Goal: Navigation & Orientation: Find specific page/section

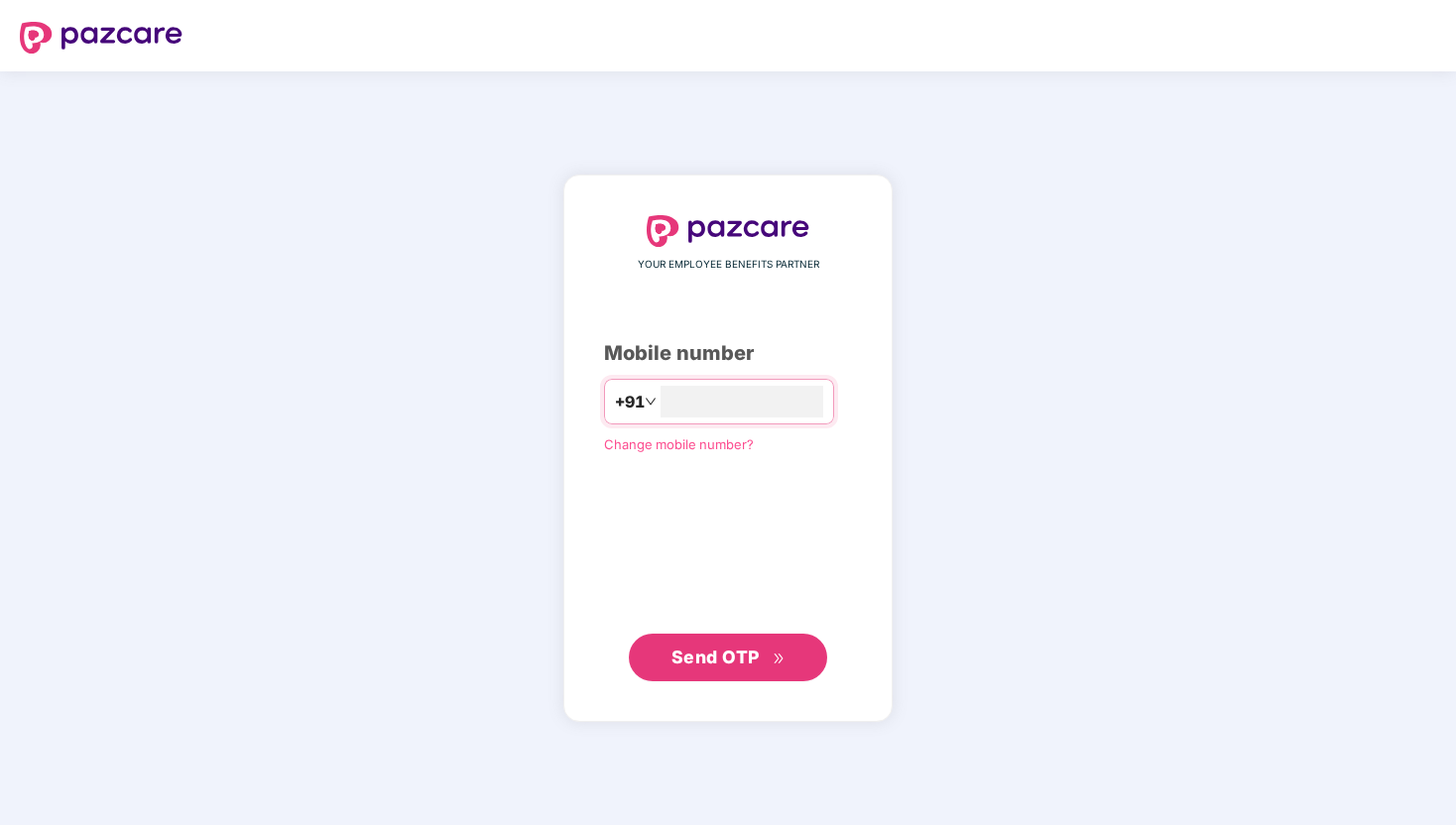
type input "**********"
click at [721, 653] on span "Send OTP" at bounding box center [716, 657] width 88 height 21
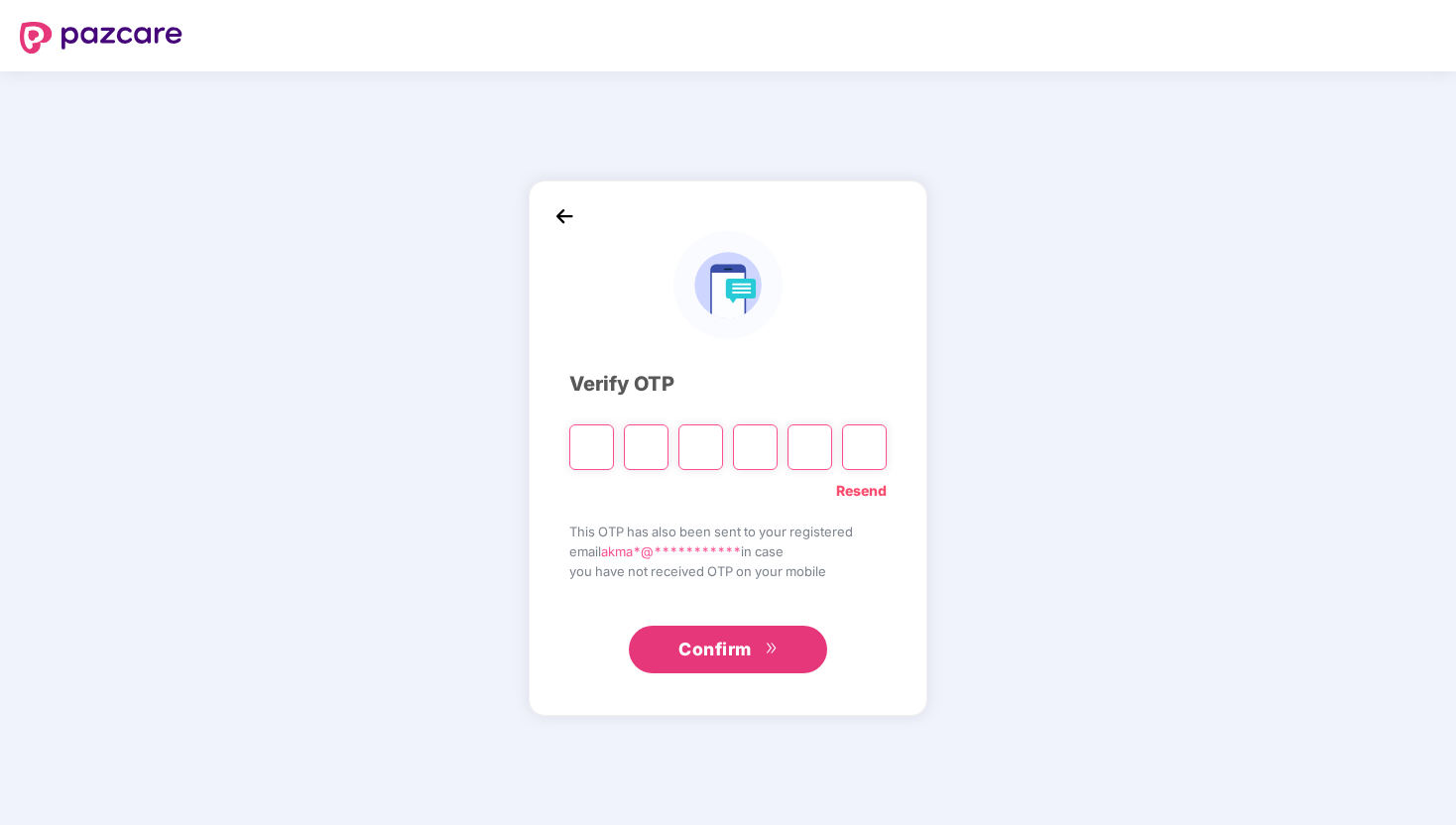
click at [591, 451] on input "Please enter verification code. Digit 1" at bounding box center [591, 448] width 45 height 46
type input "*"
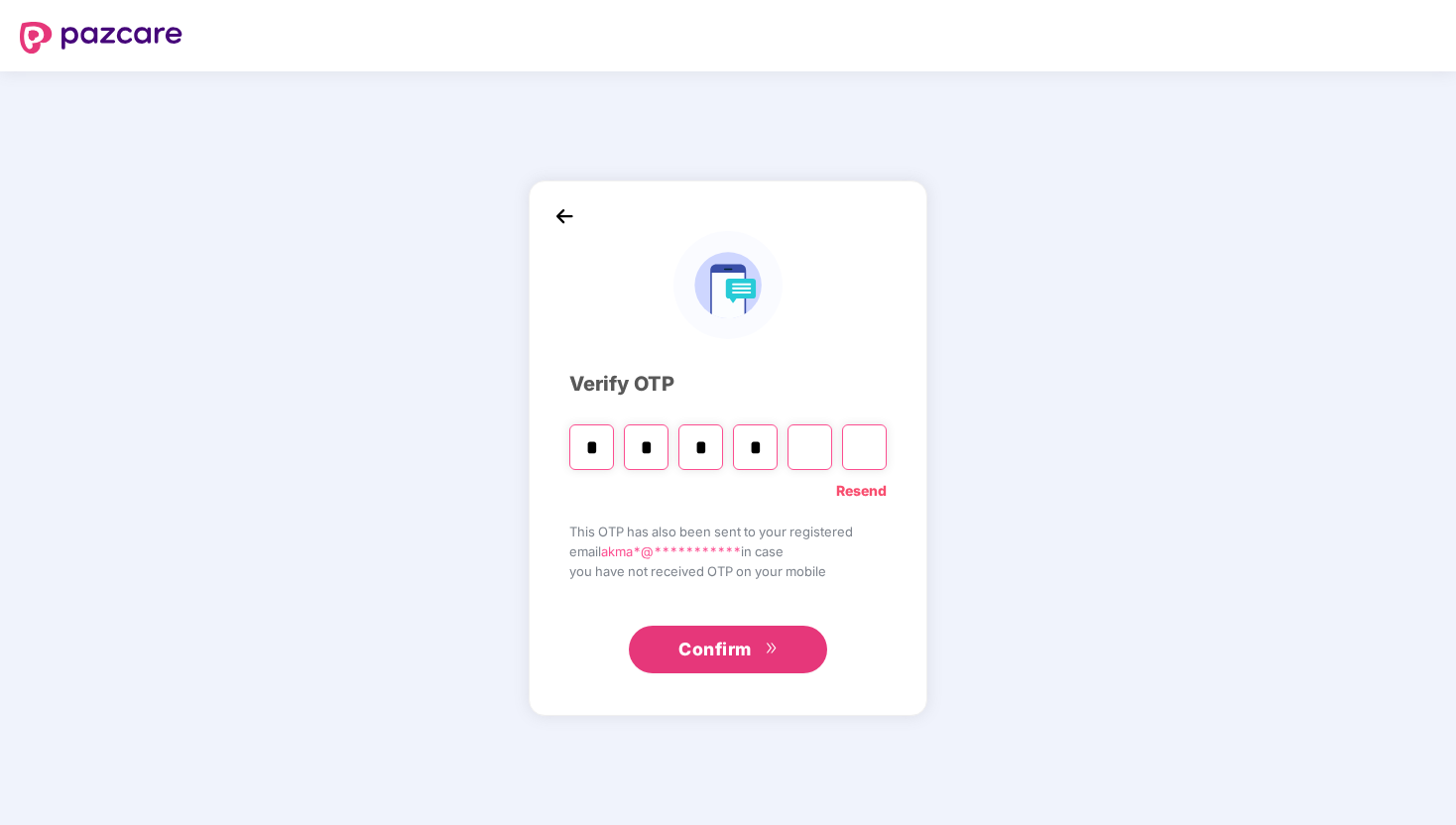
type input "*"
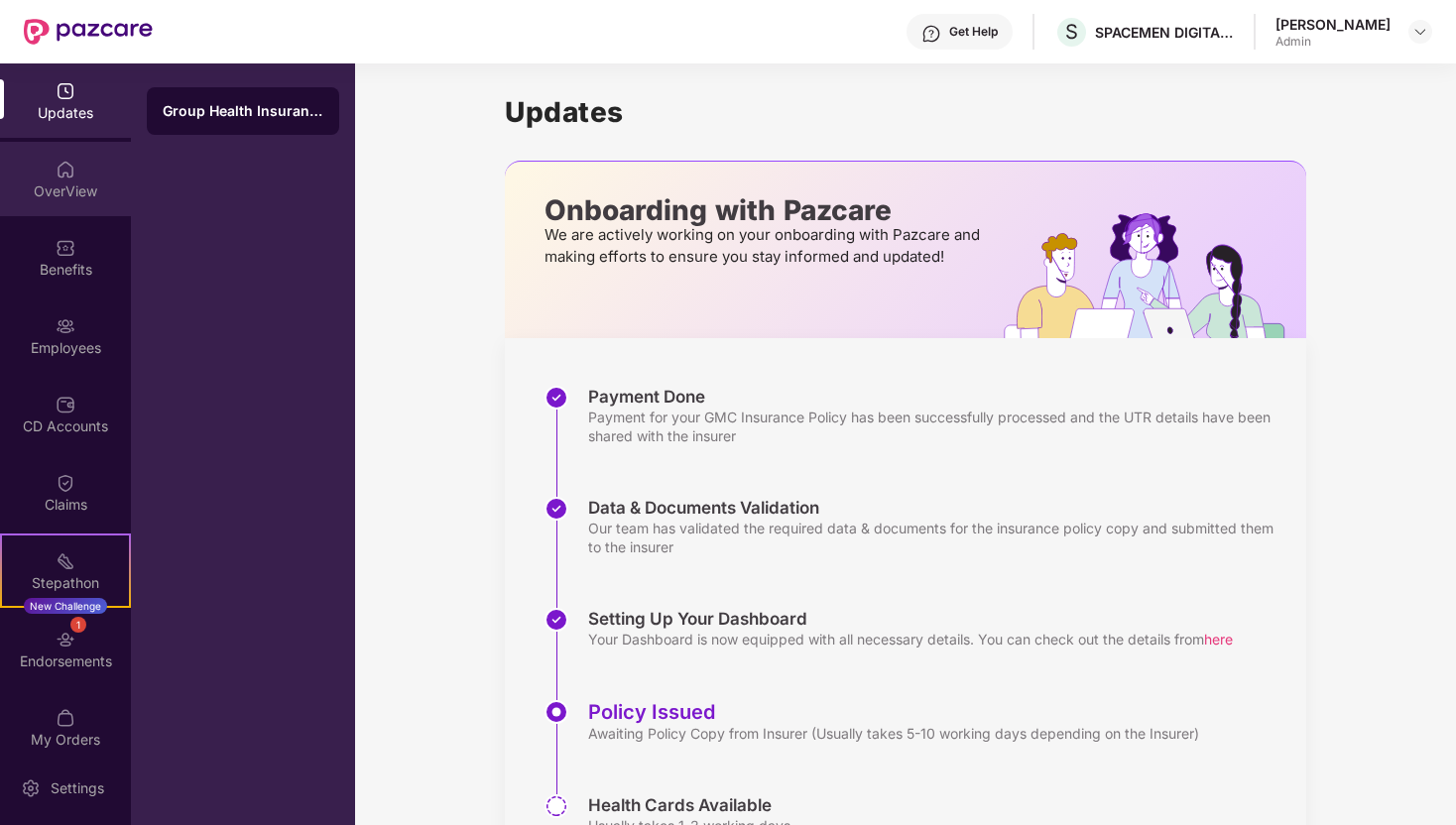
click at [73, 178] on div "OverView" at bounding box center [65, 179] width 131 height 74
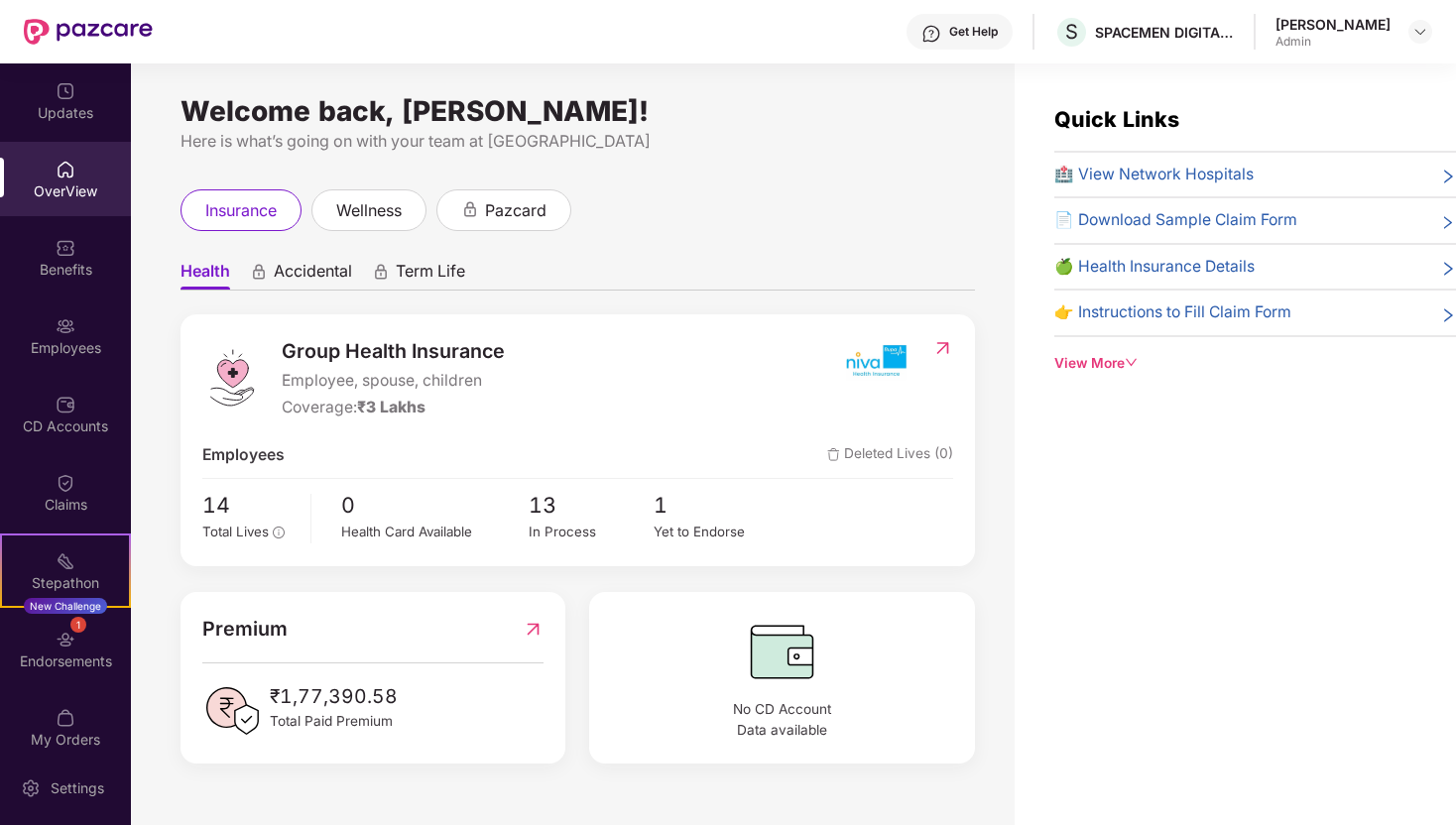
click at [1122, 360] on div "View More" at bounding box center [1256, 363] width 402 height 21
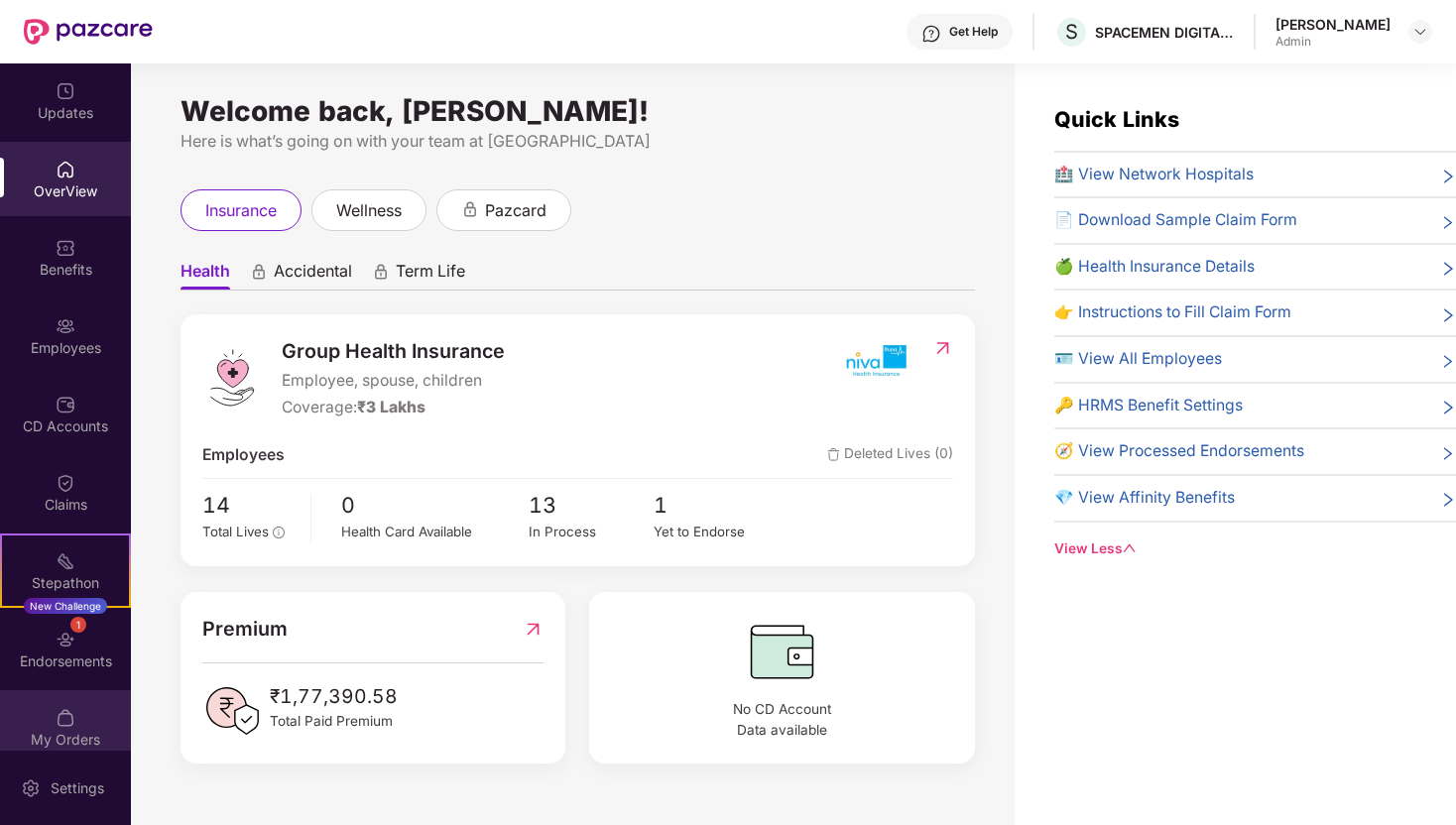
click at [71, 733] on div "My Orders" at bounding box center [65, 740] width 131 height 20
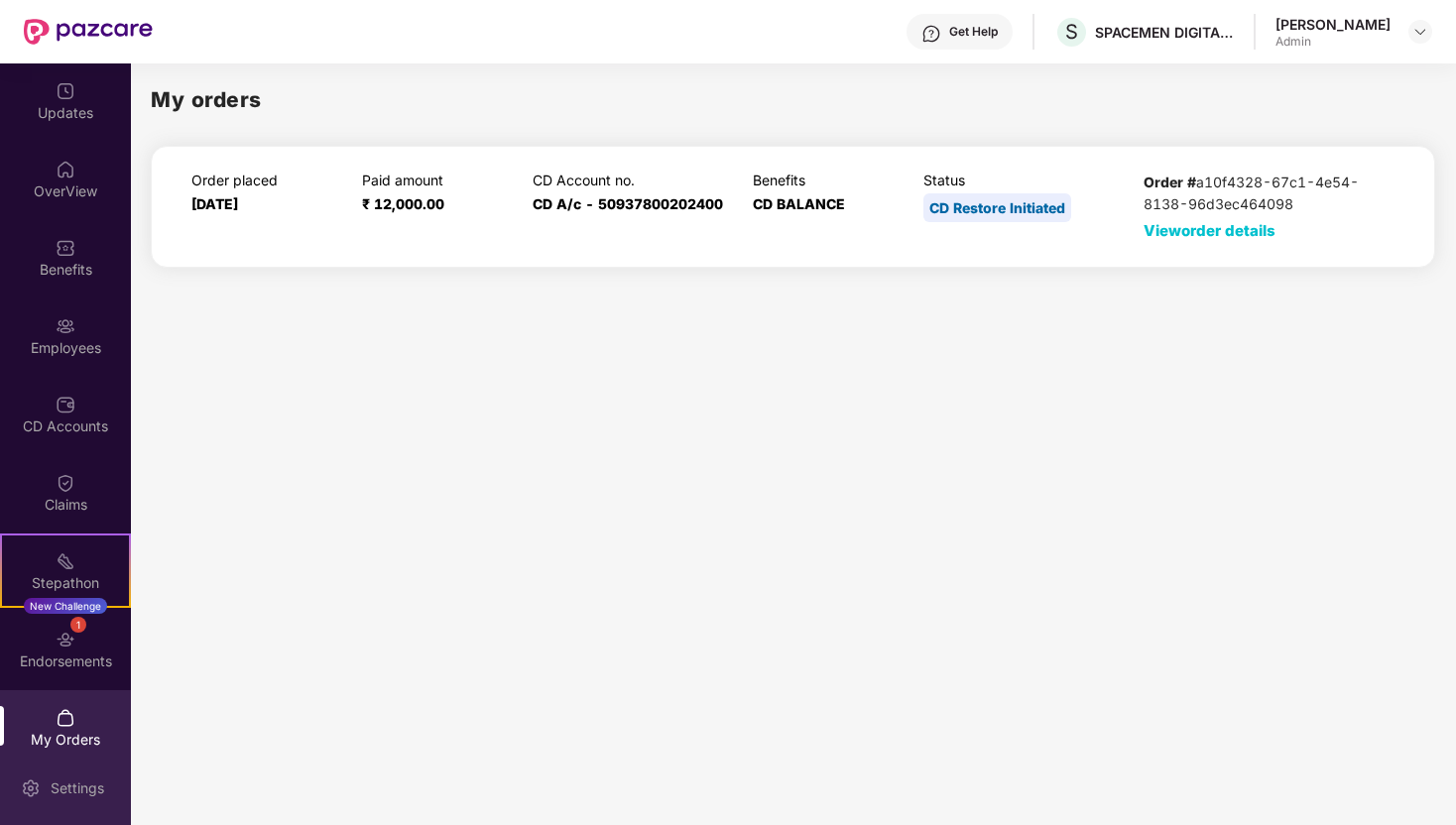
click at [73, 788] on div "Settings" at bounding box center [77, 789] width 65 height 20
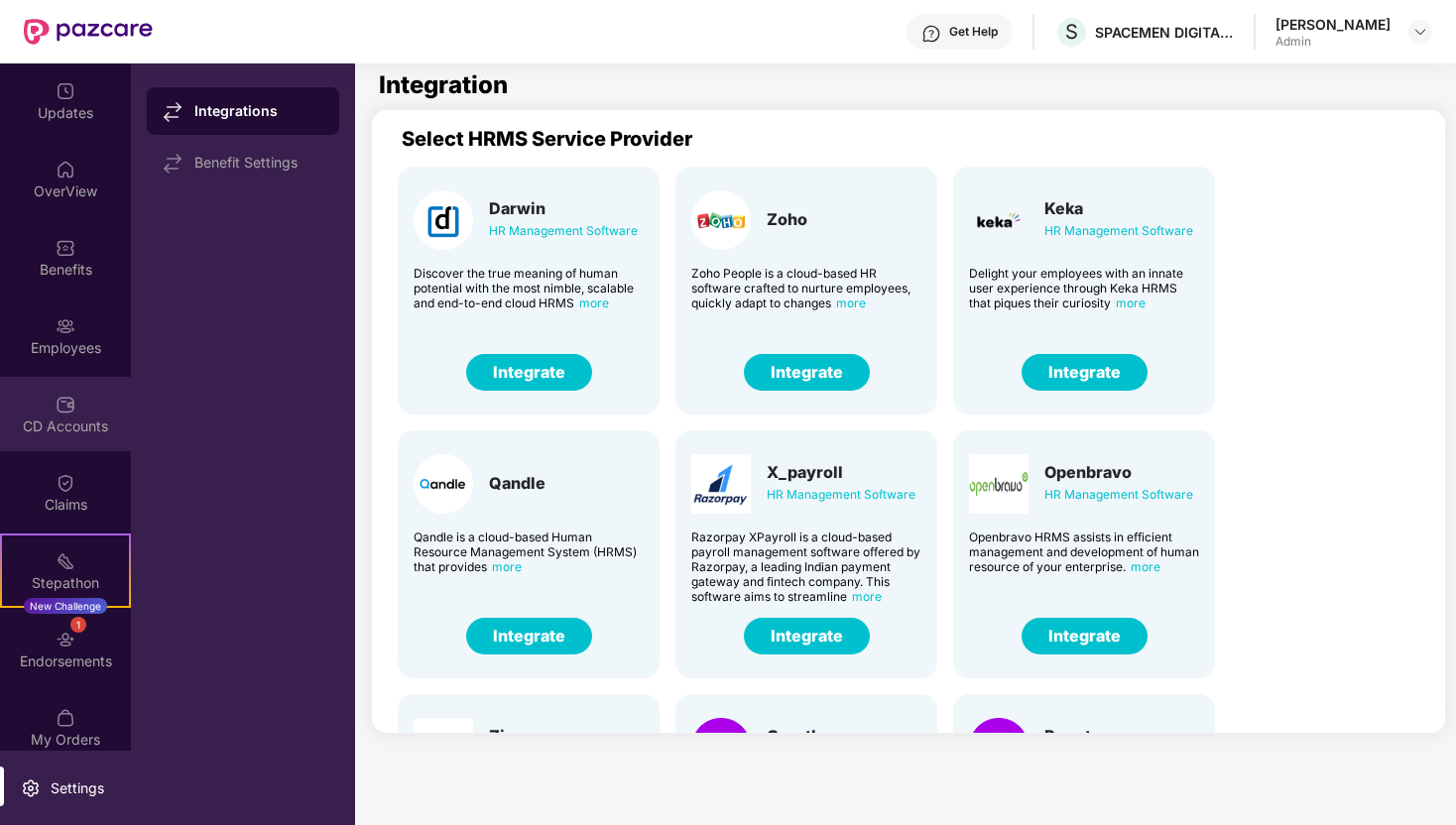
click at [68, 426] on div "CD Accounts" at bounding box center [65, 427] width 131 height 20
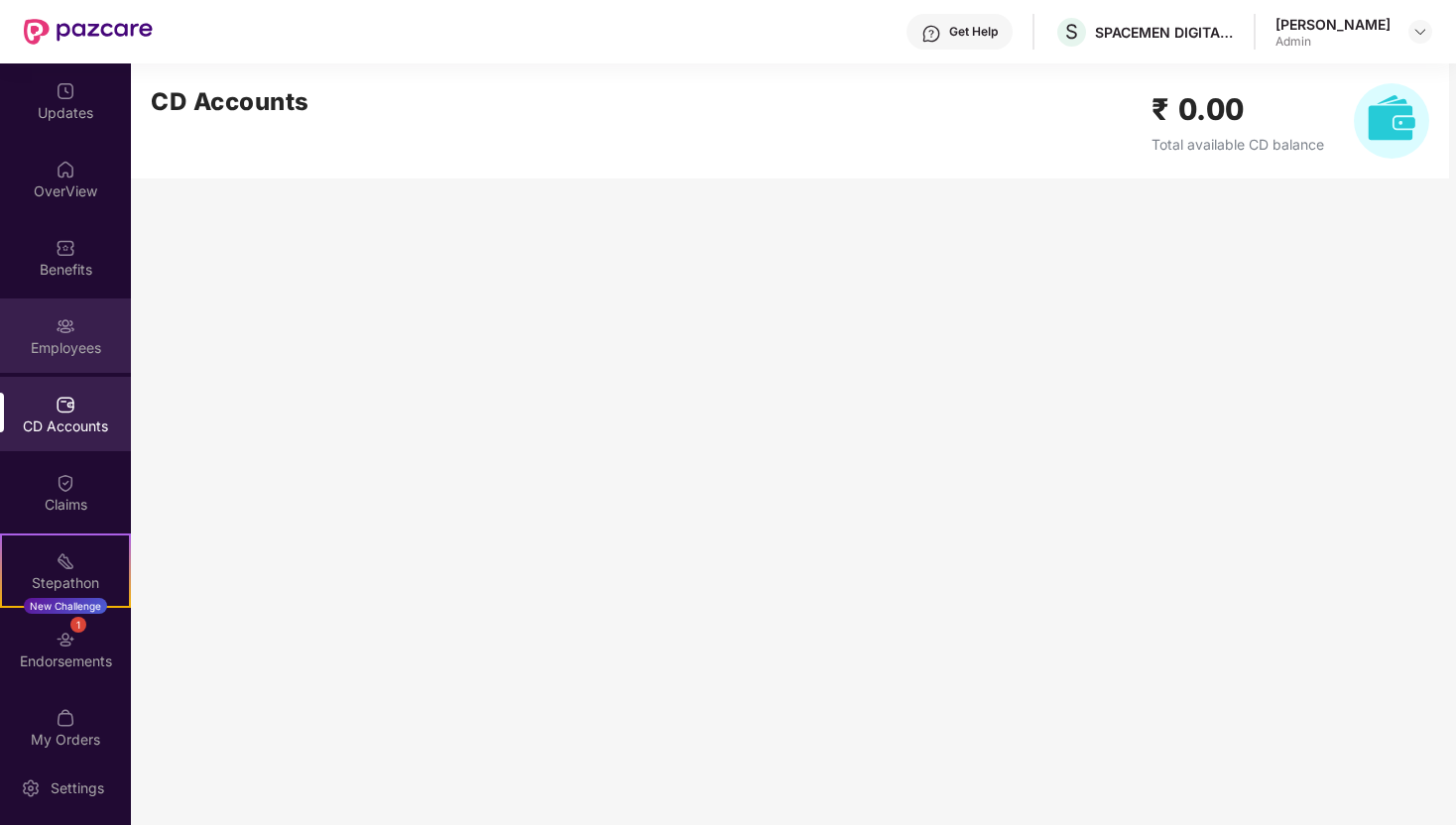
click at [83, 334] on div "Employees" at bounding box center [65, 336] width 131 height 74
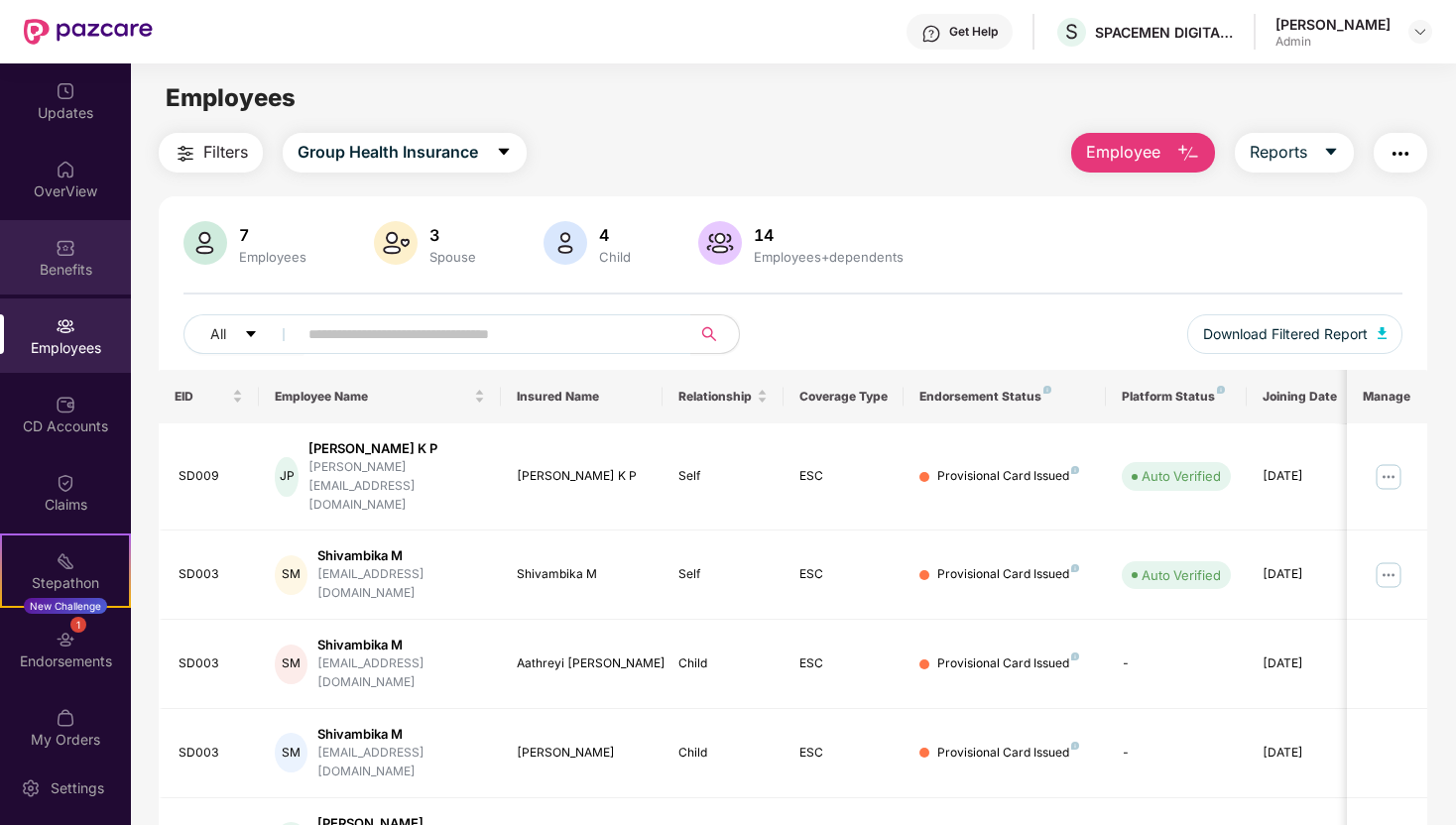
click at [81, 261] on div "Benefits" at bounding box center [65, 270] width 131 height 20
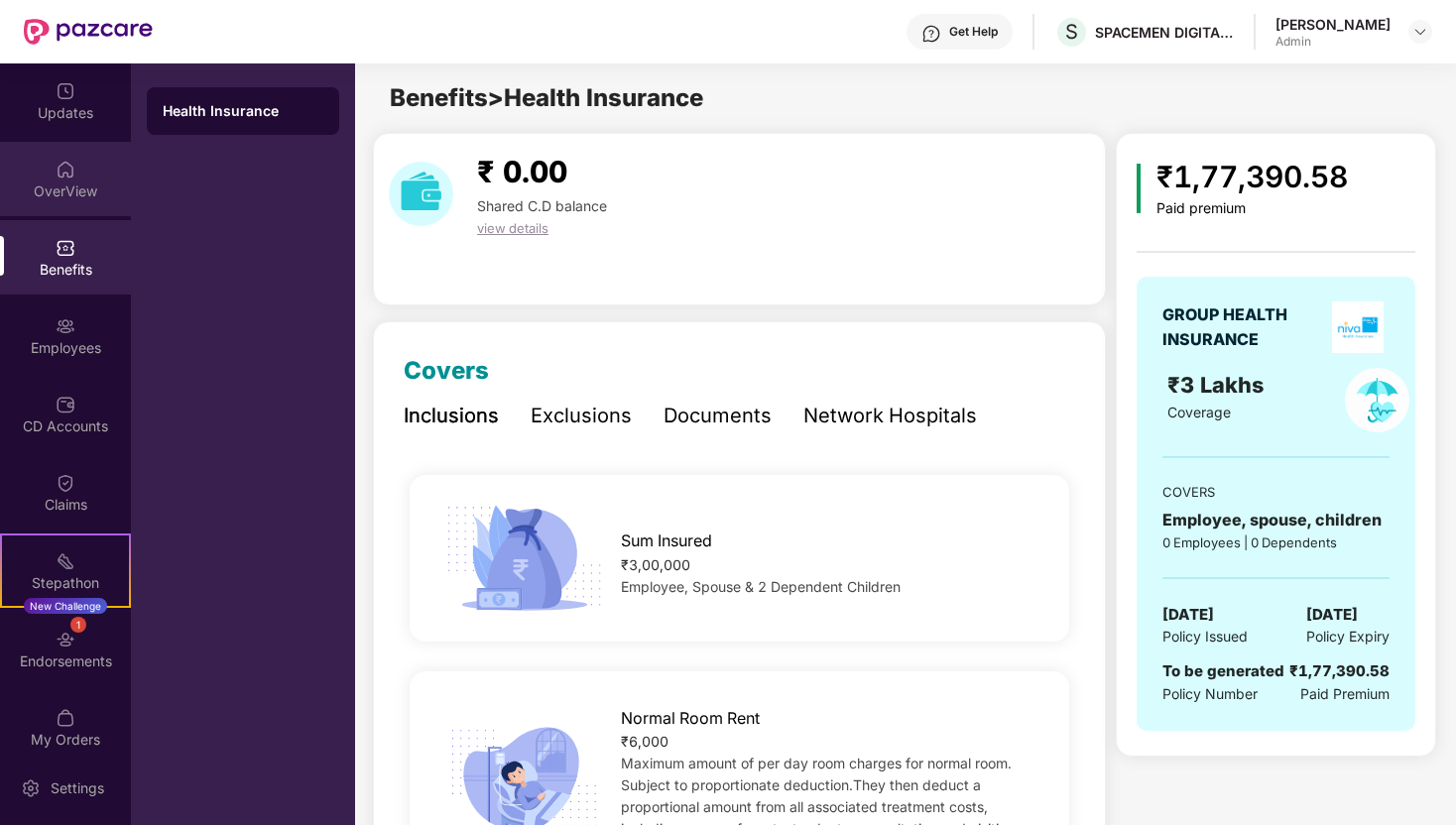
click at [88, 178] on div "OverView" at bounding box center [65, 179] width 131 height 74
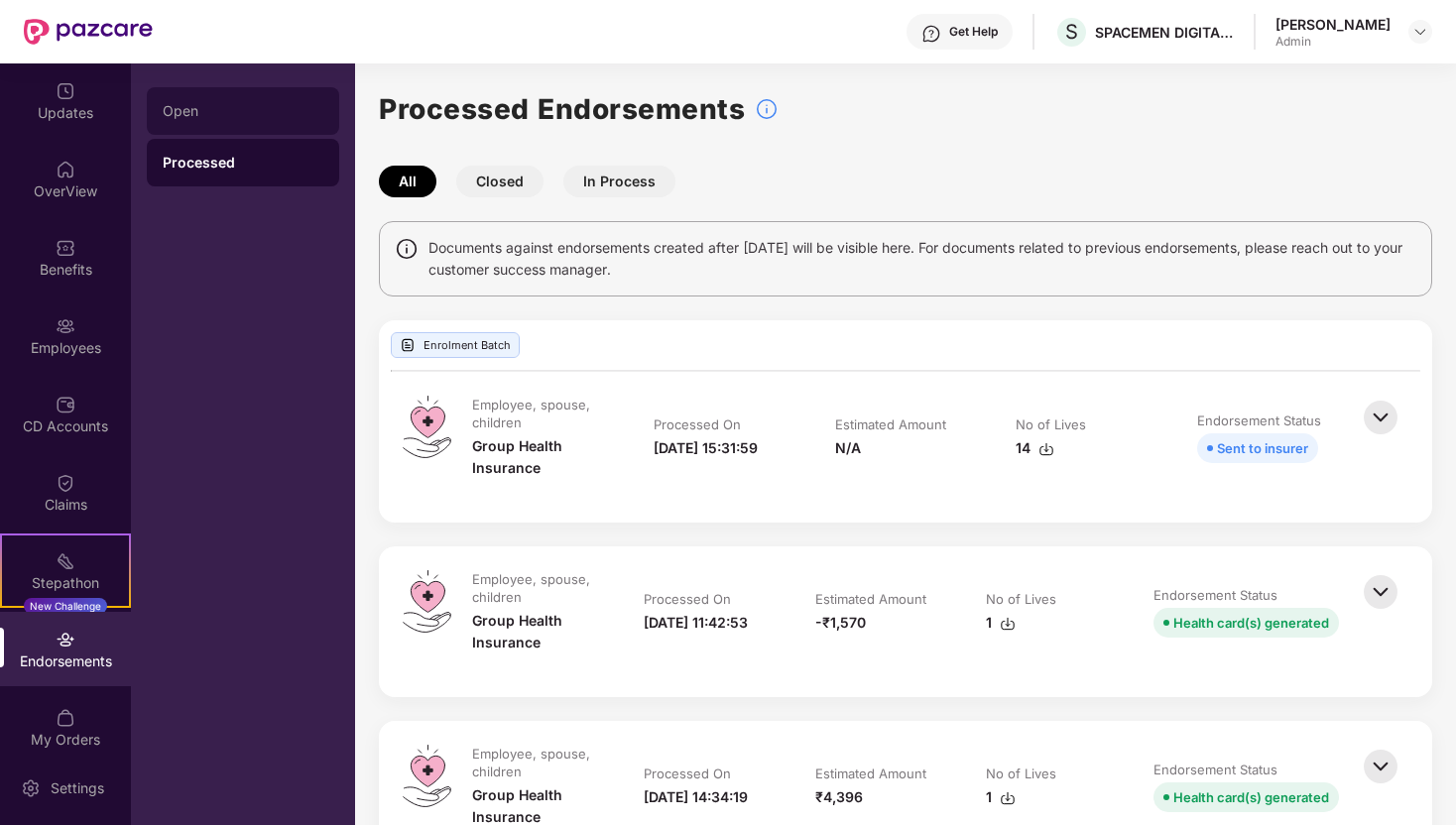
click at [221, 114] on div "Open" at bounding box center [243, 111] width 161 height 16
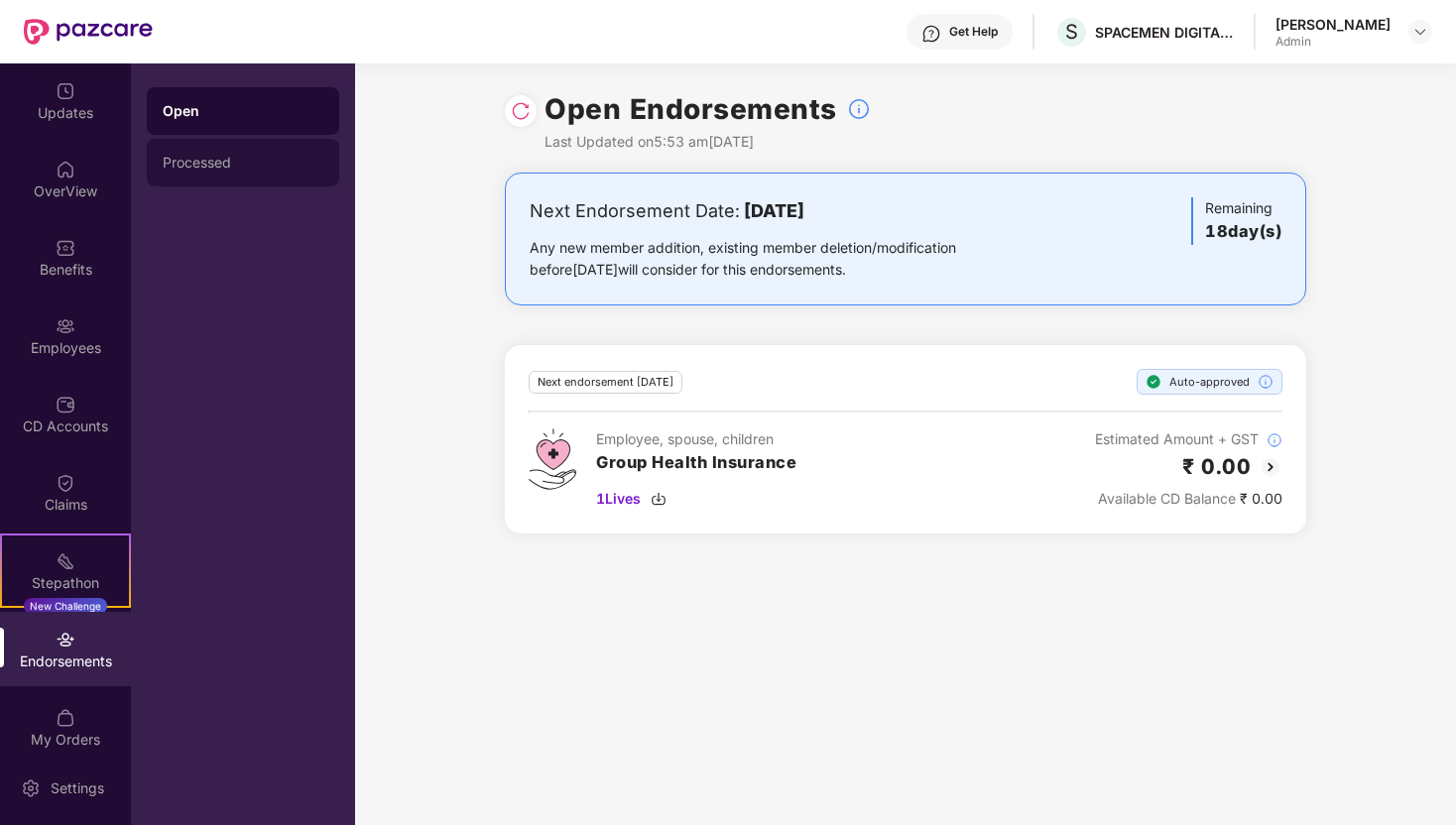
click at [238, 160] on div "Processed" at bounding box center [243, 163] width 161 height 16
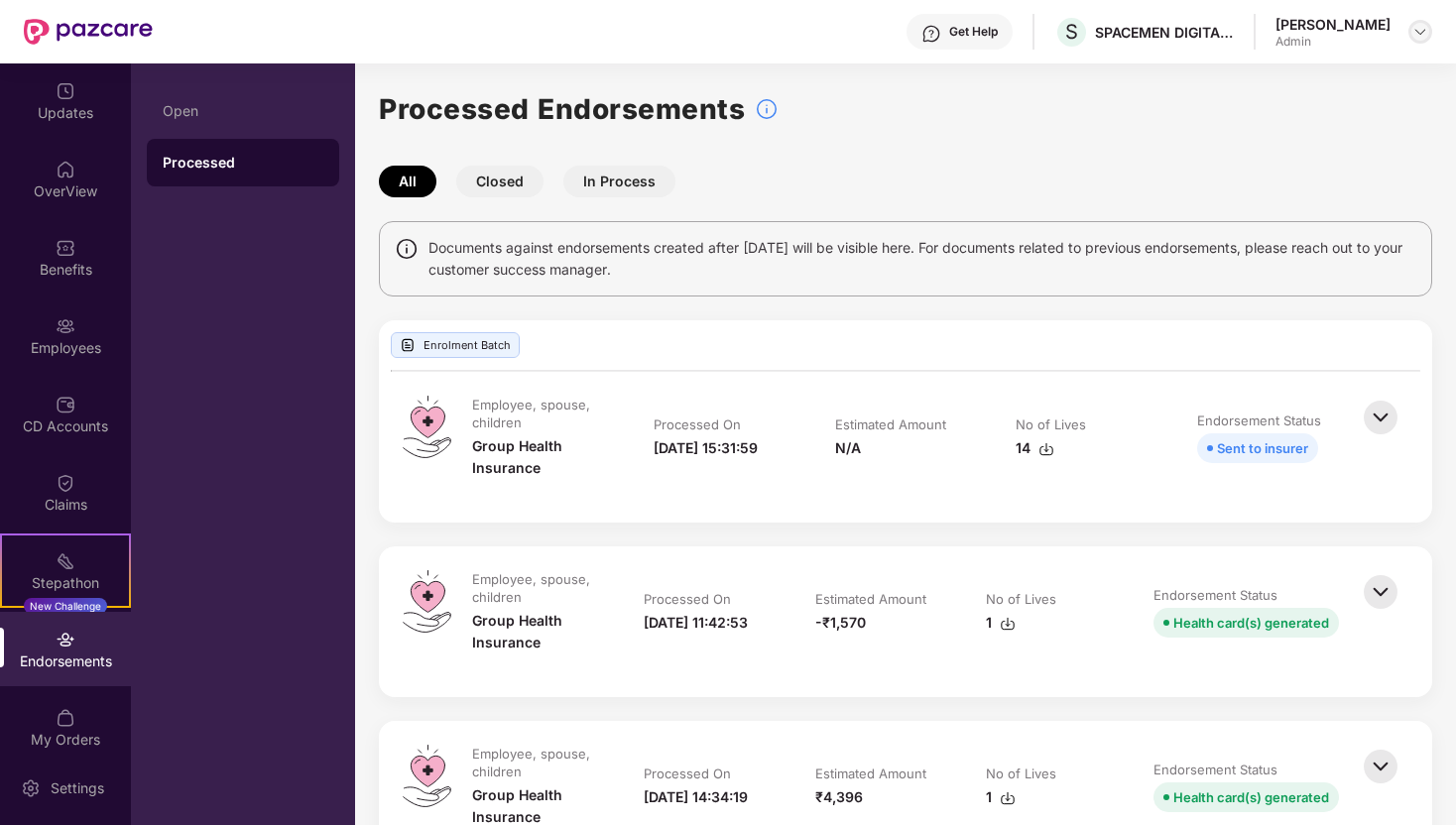
click at [1425, 32] on img at bounding box center [1421, 32] width 16 height 16
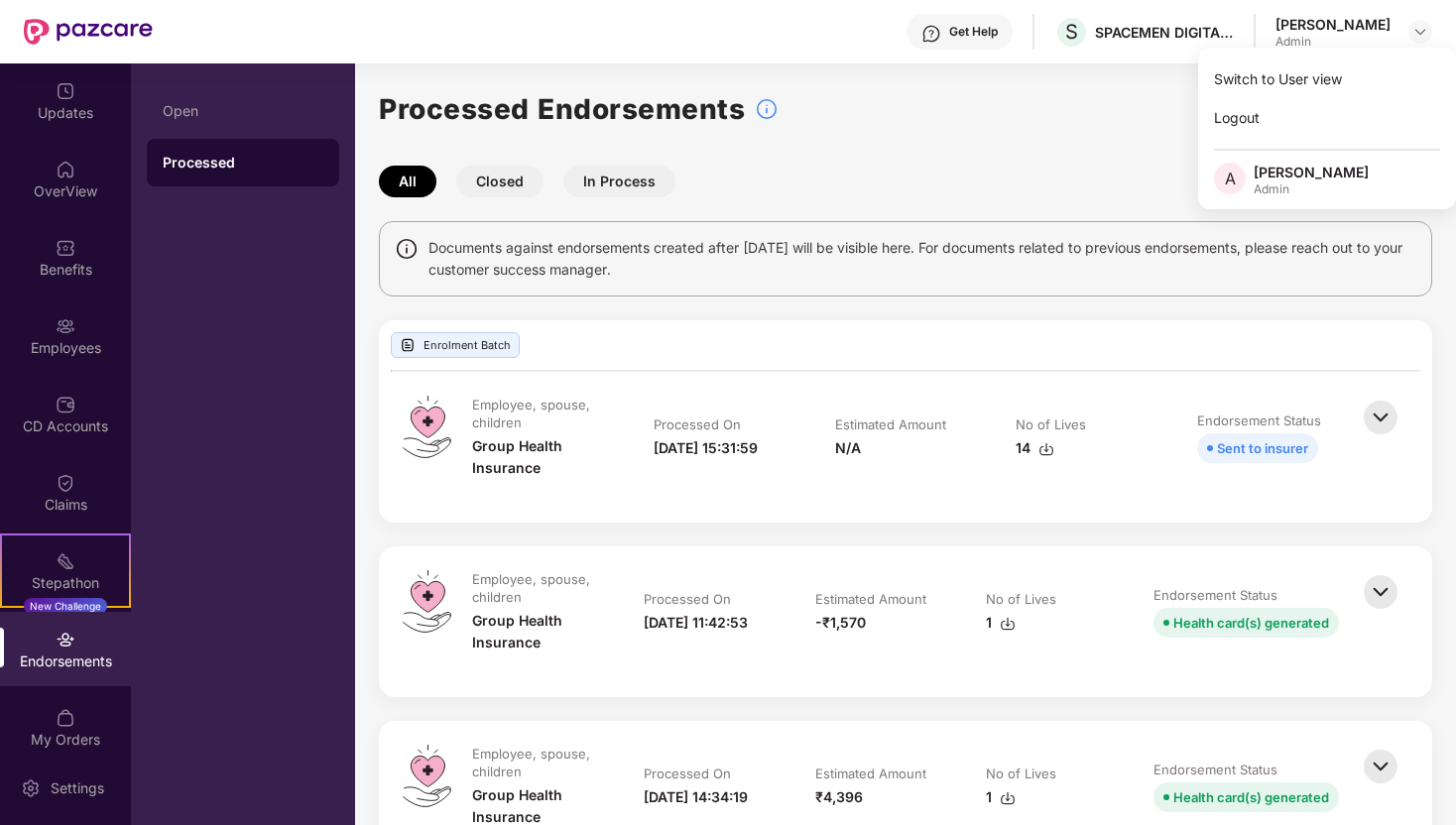
click at [709, 237] on span "Documents against endorsements created after [DATE] will be visible here. For d…" at bounding box center [923, 259] width 988 height 44
